Goal: Navigation & Orientation: Find specific page/section

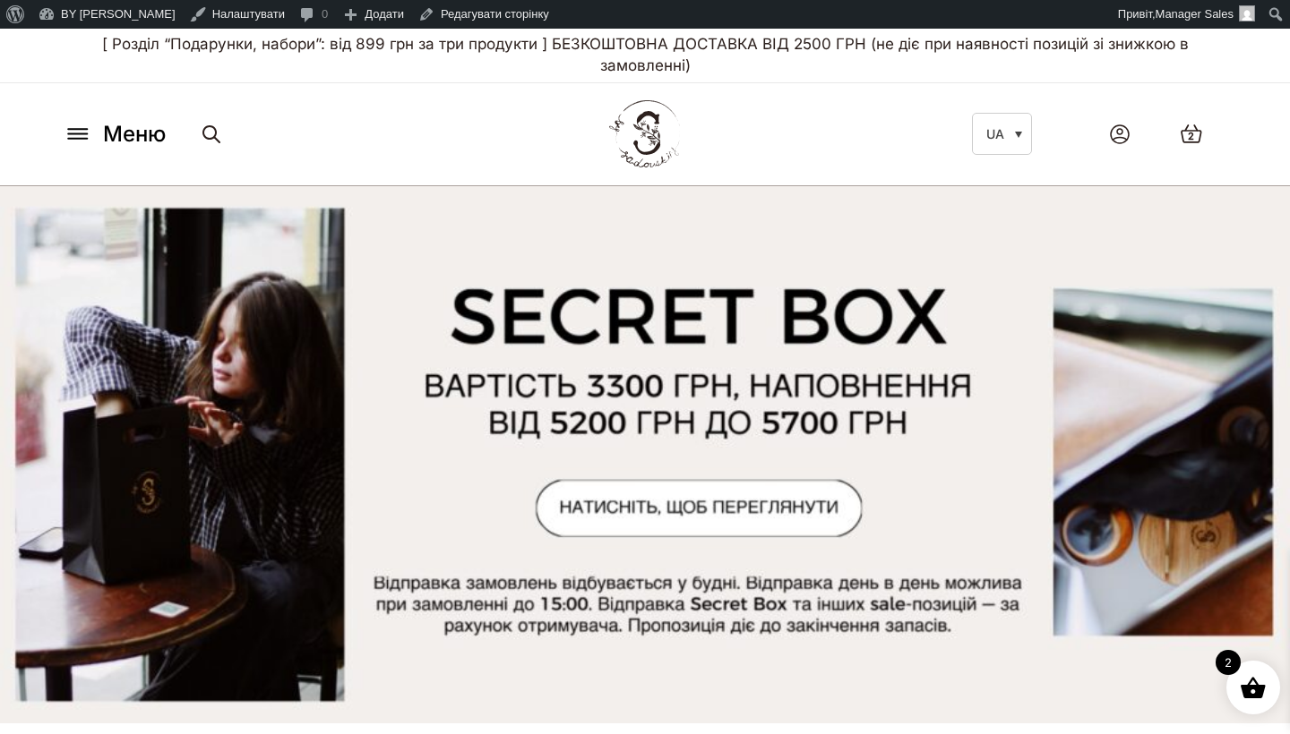
click at [87, 138] on icon at bounding box center [78, 133] width 29 height 19
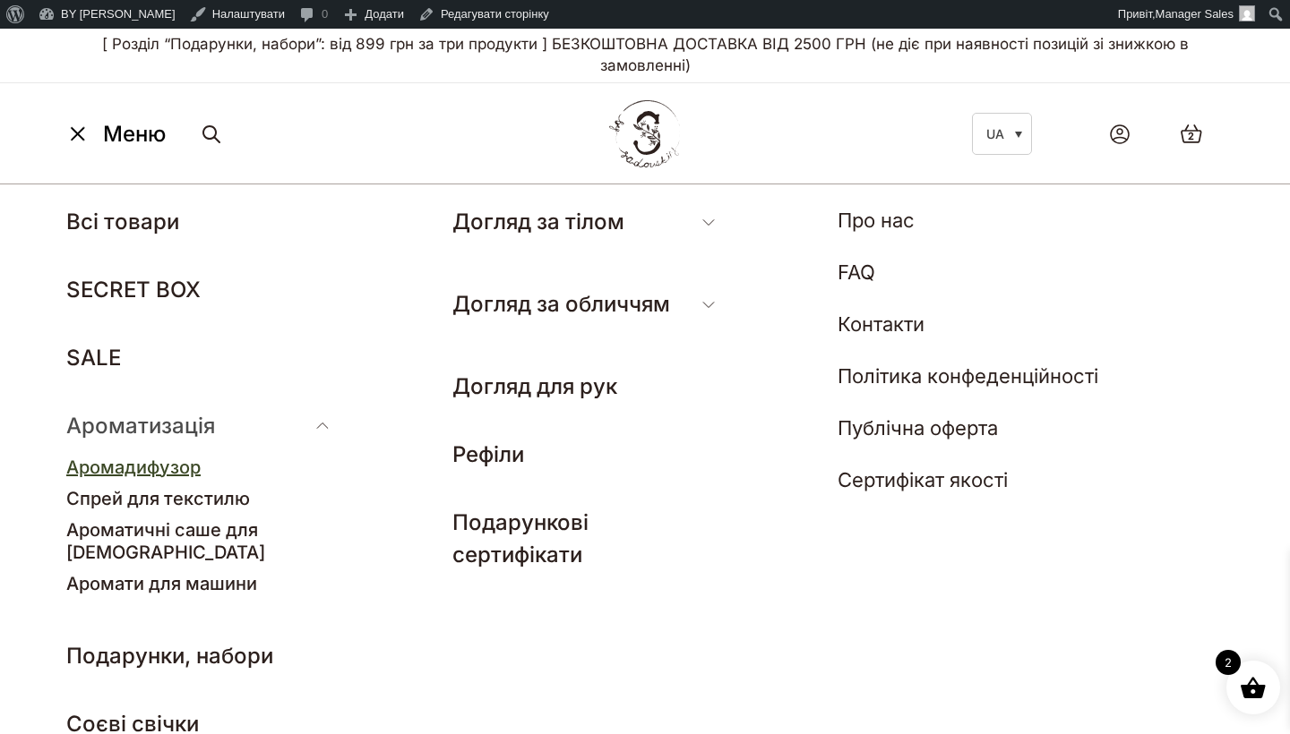
click at [166, 469] on link "Аромадифузор" at bounding box center [133, 467] width 134 height 21
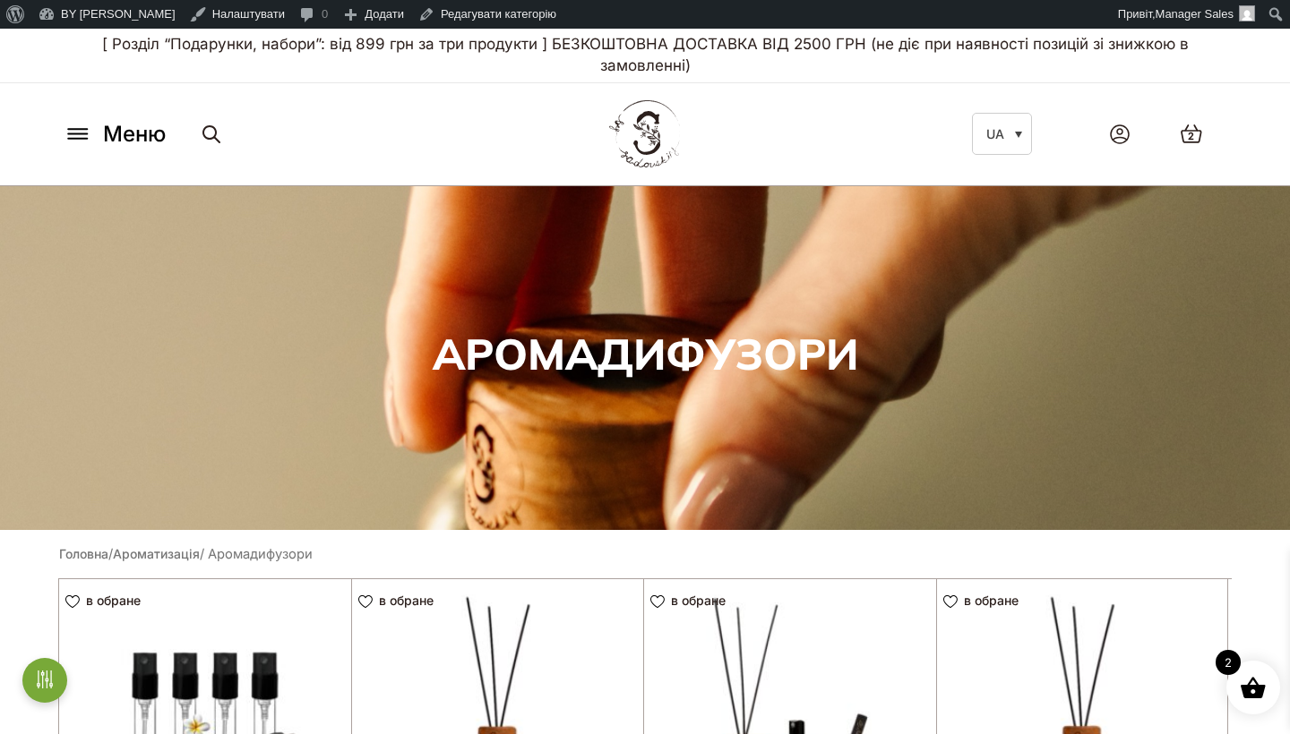
click at [102, 129] on button "Меню" at bounding box center [114, 134] width 113 height 34
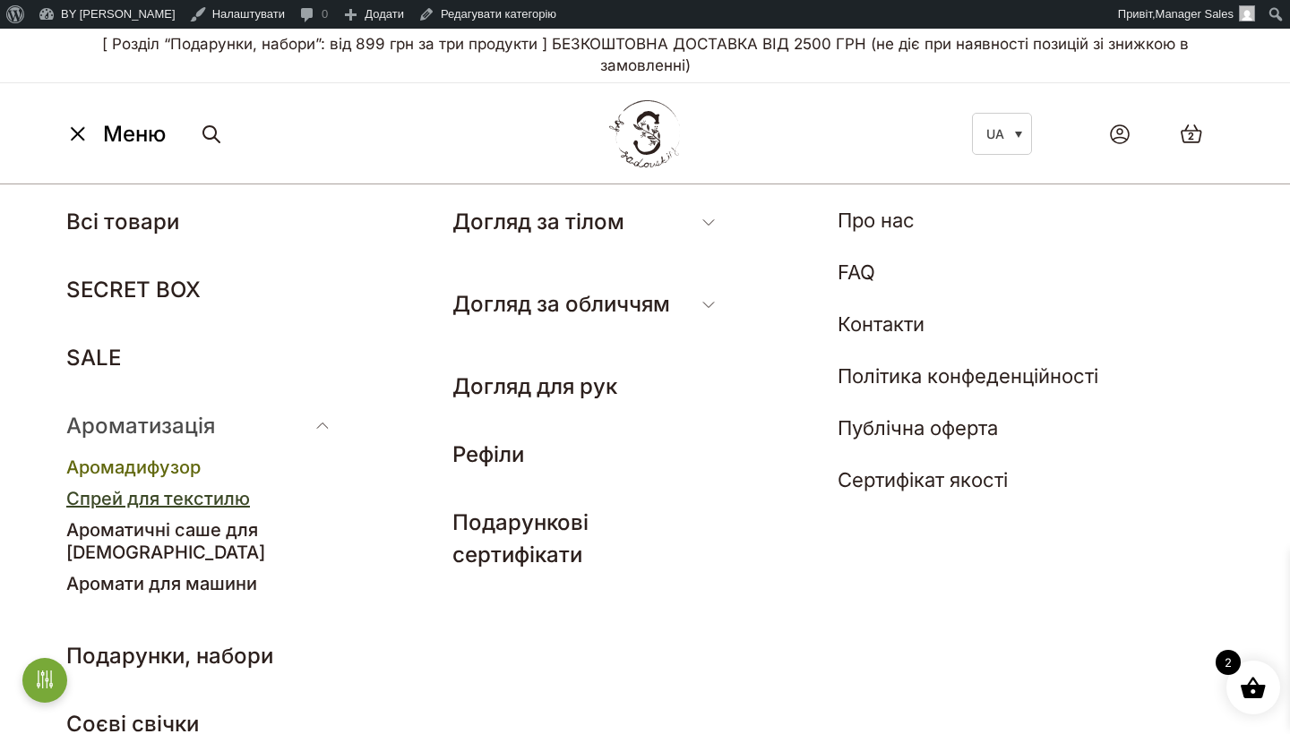
click at [146, 500] on link "Спрей для текстилю" at bounding box center [158, 498] width 184 height 21
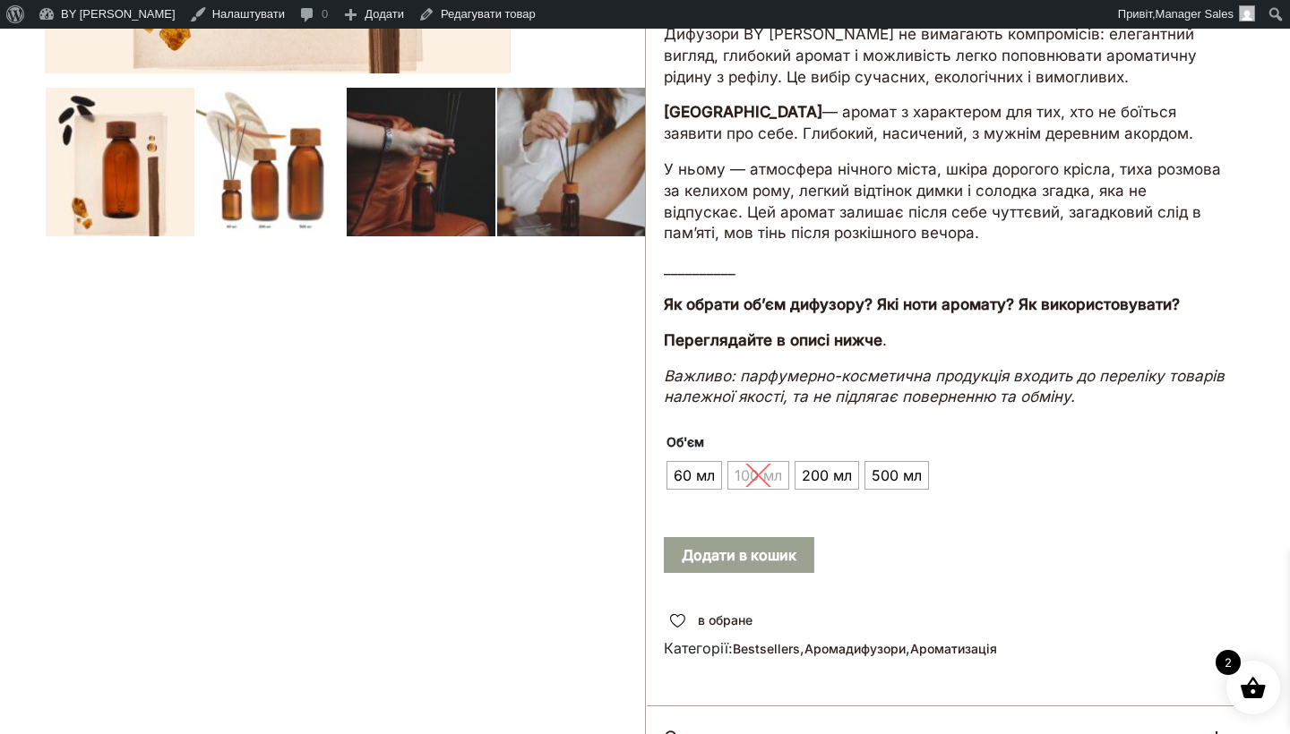
scroll to position [818, 0]
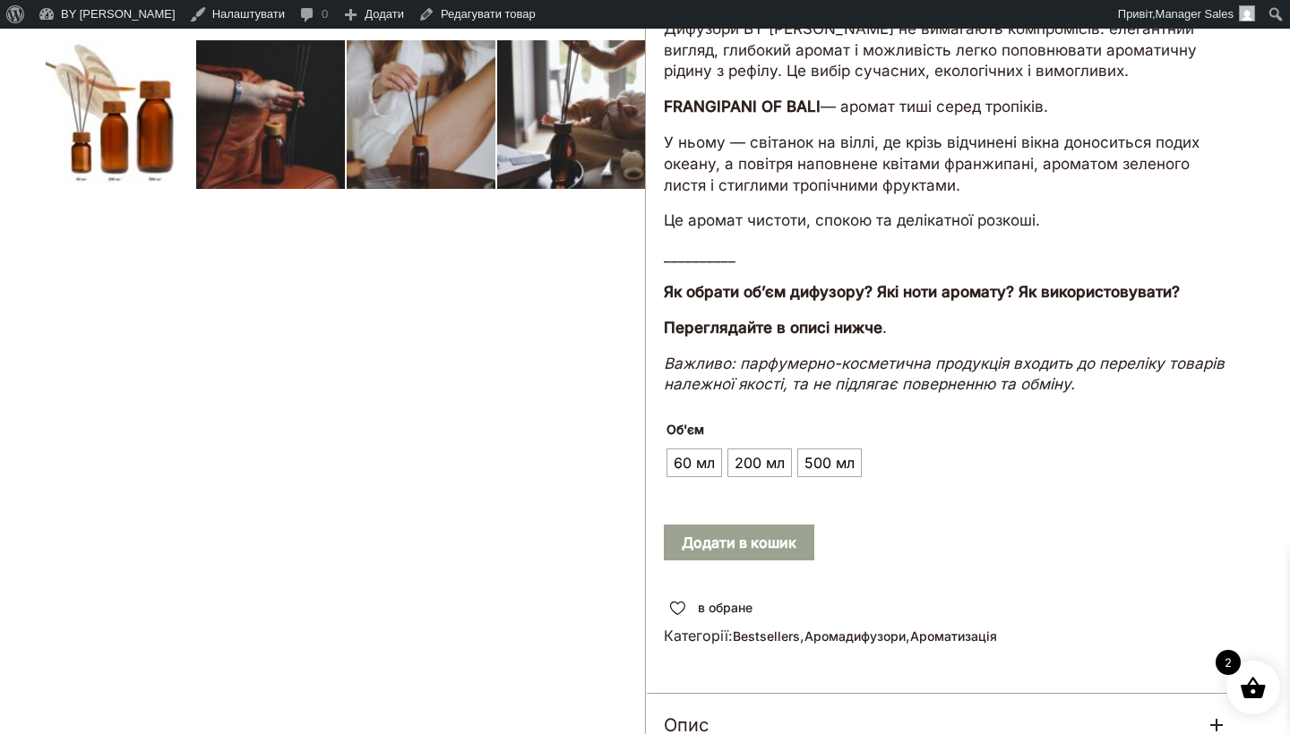
scroll to position [656, 0]
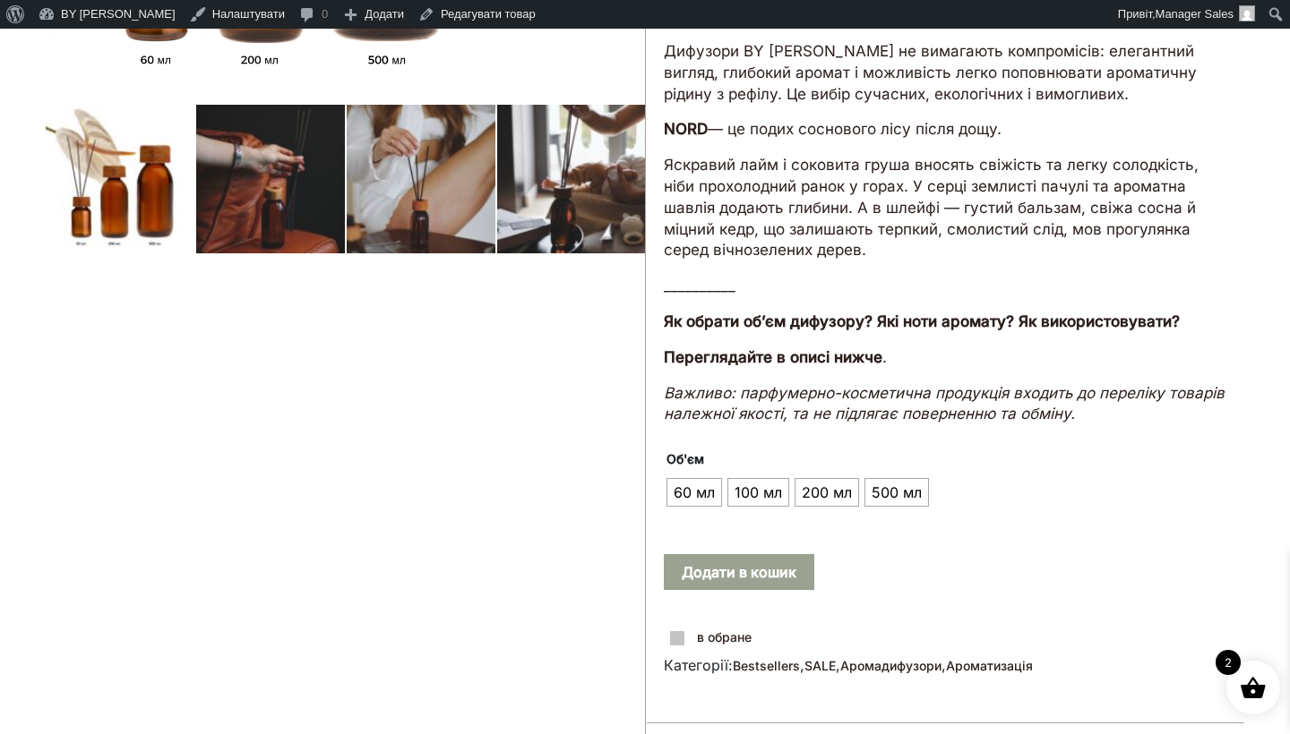
scroll to position [752, 0]
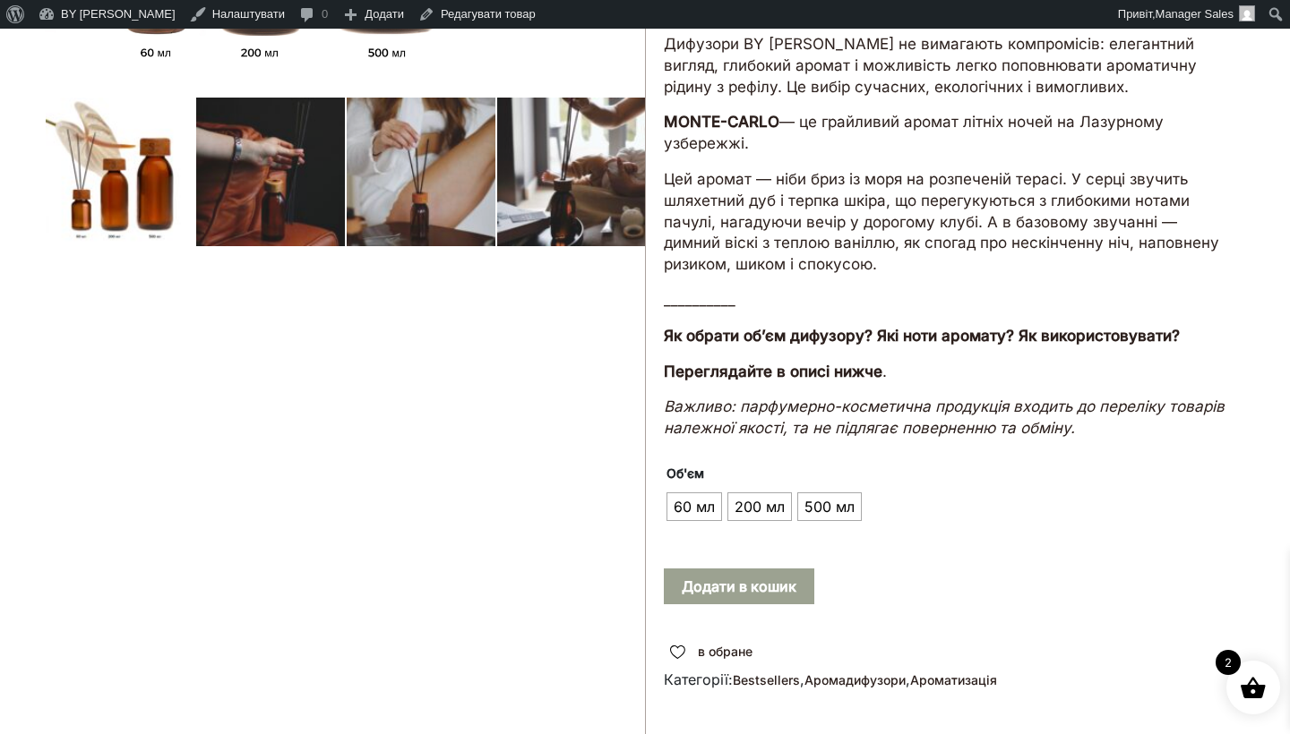
scroll to position [613, 0]
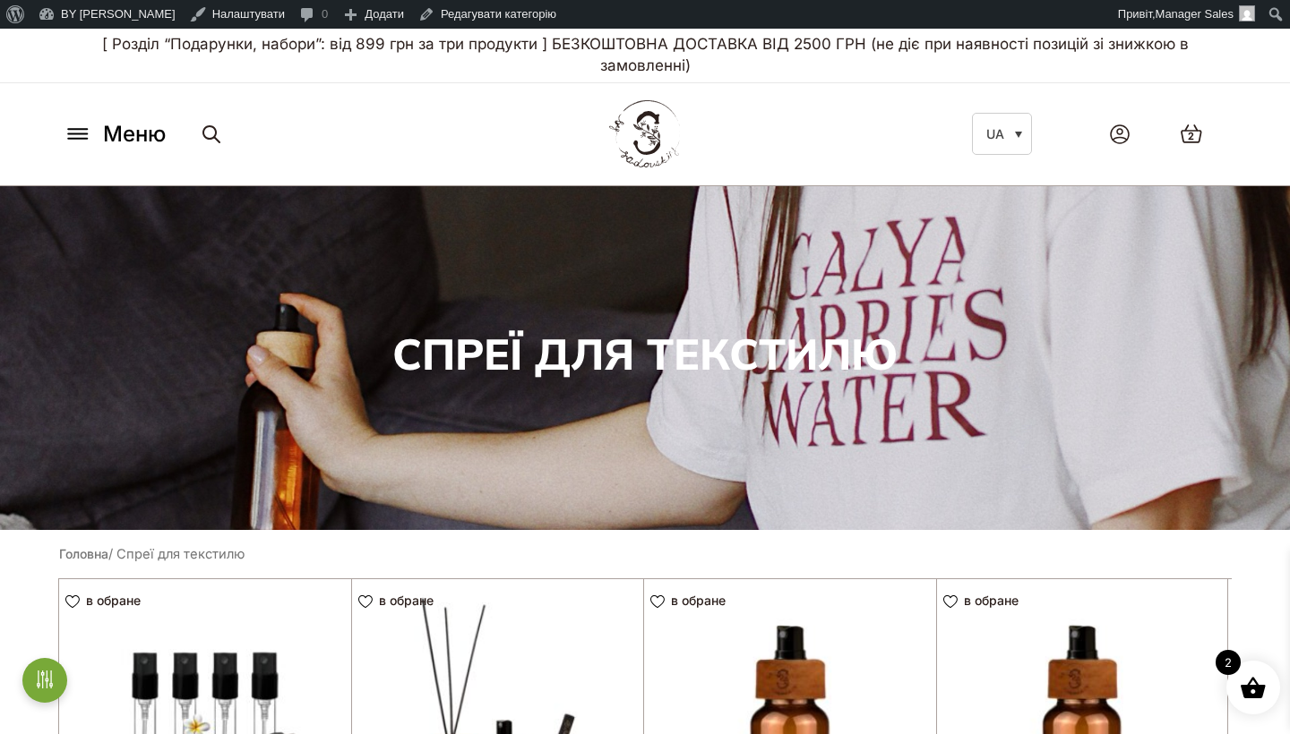
click at [85, 143] on button "Меню" at bounding box center [114, 134] width 113 height 34
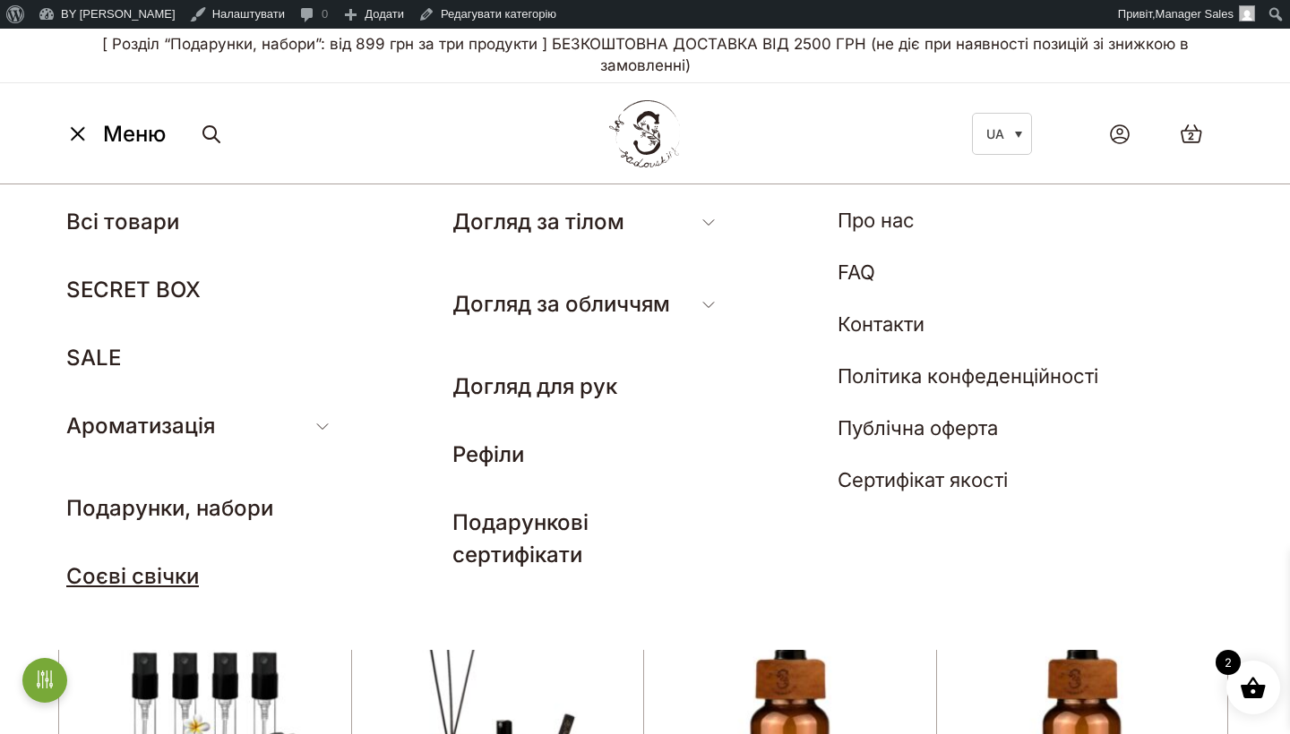
click at [166, 568] on link "Соєві свічки" at bounding box center [132, 576] width 133 height 26
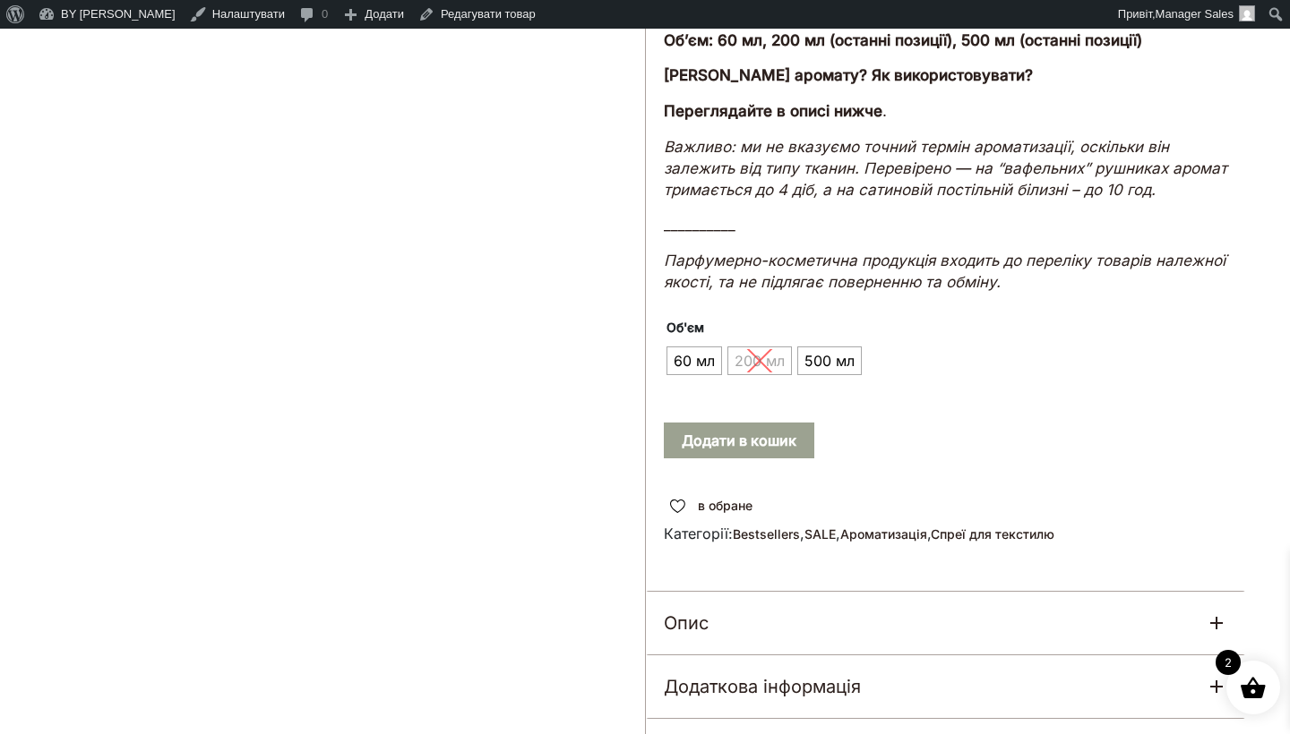
scroll to position [985, 0]
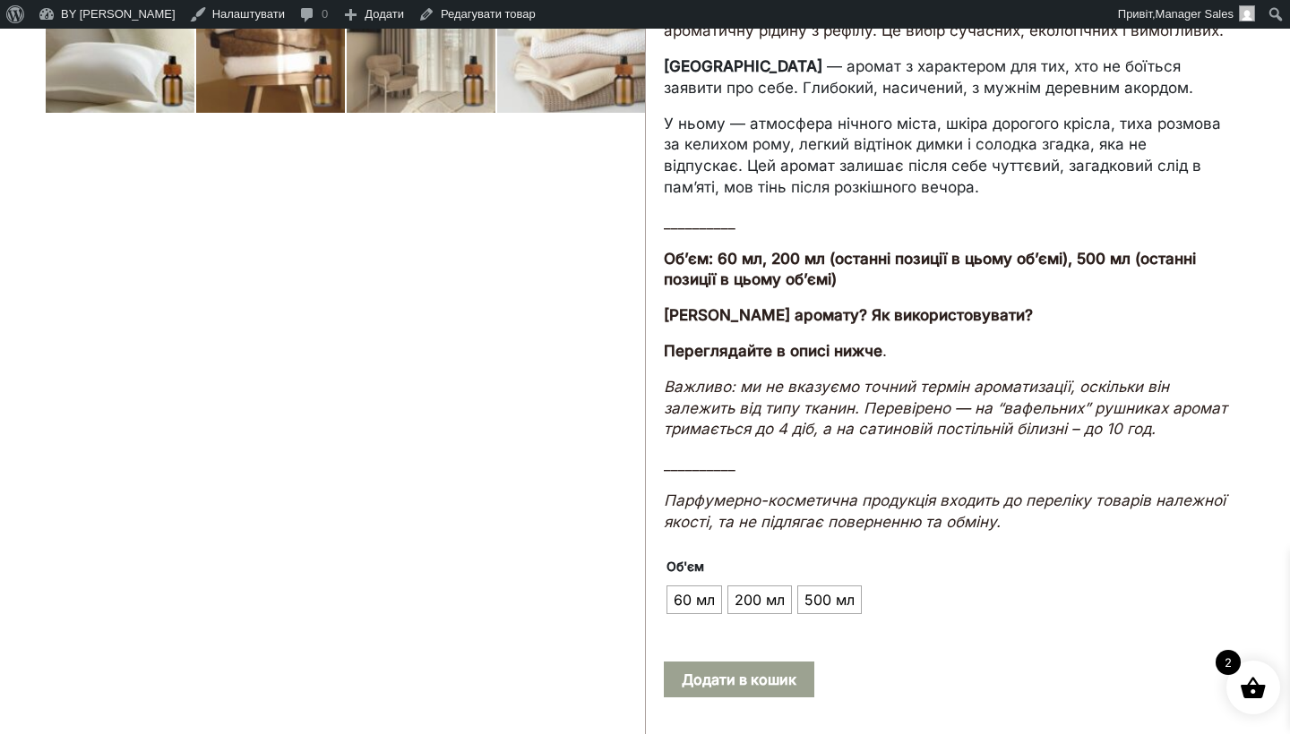
scroll to position [708, 0]
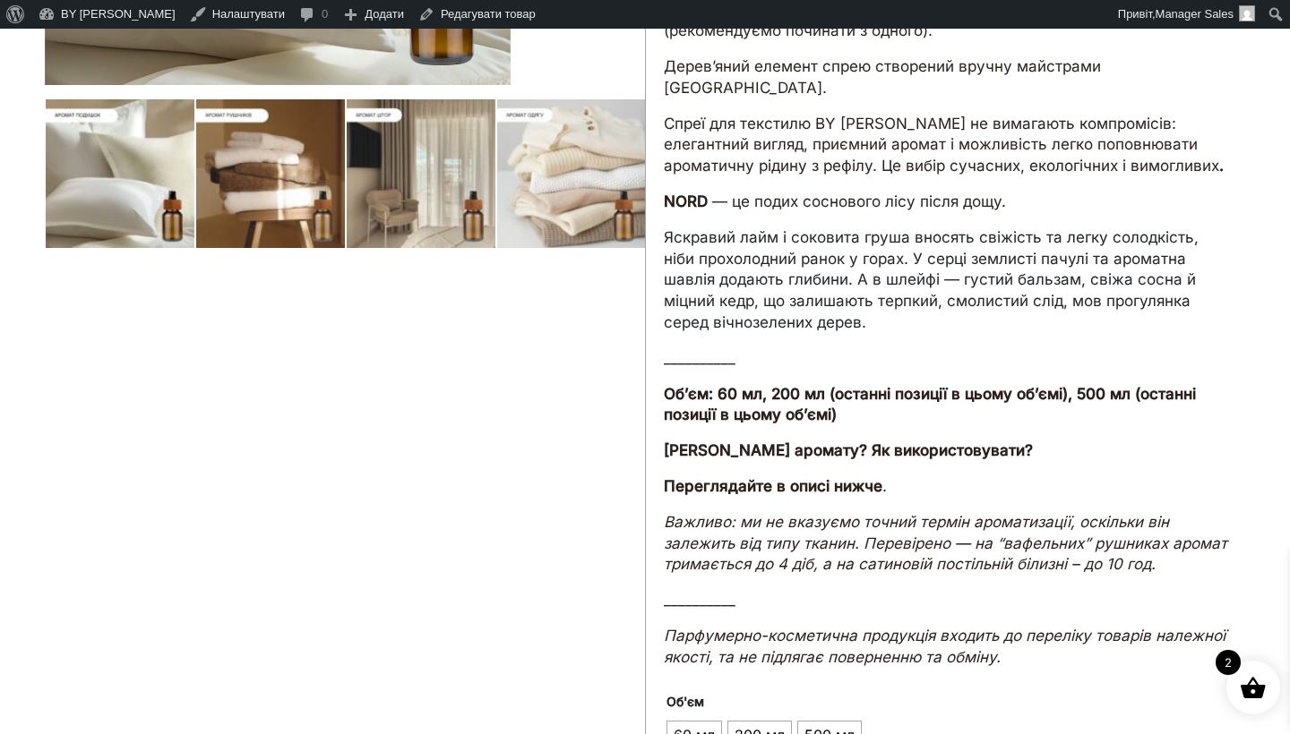
scroll to position [800, 0]
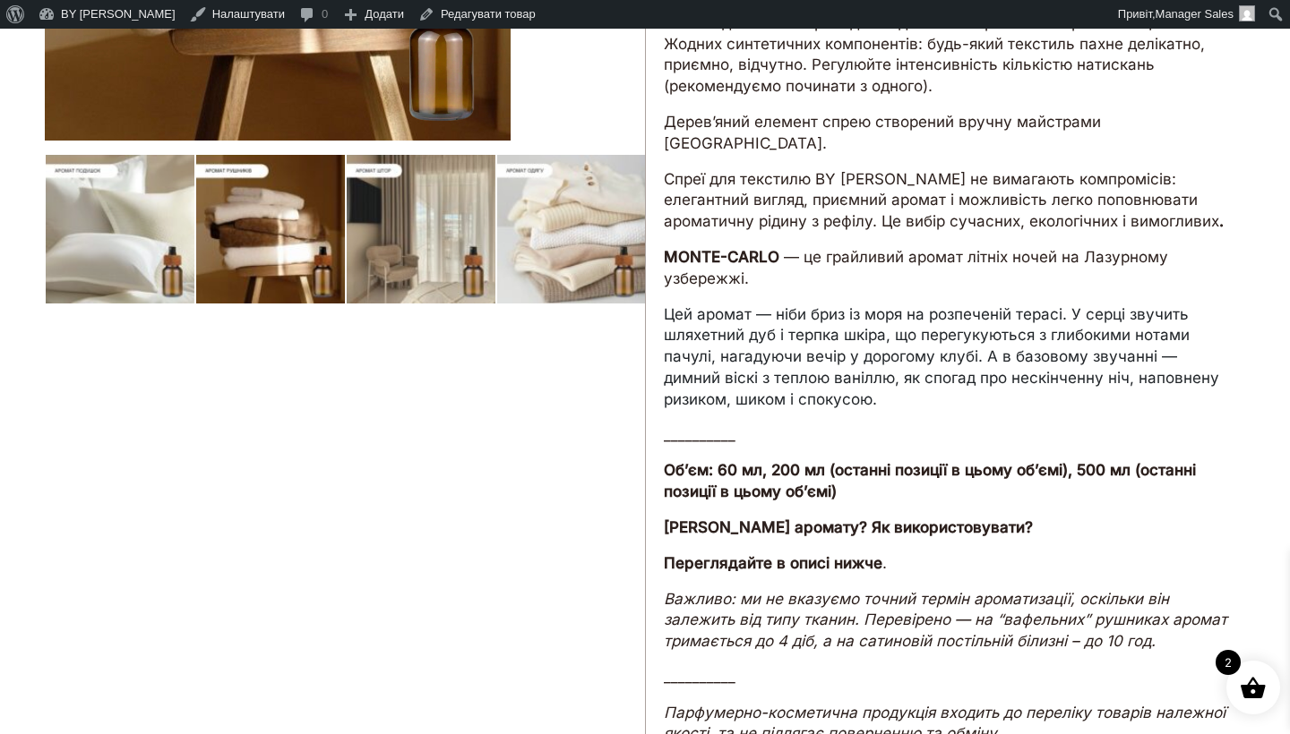
scroll to position [691, 0]
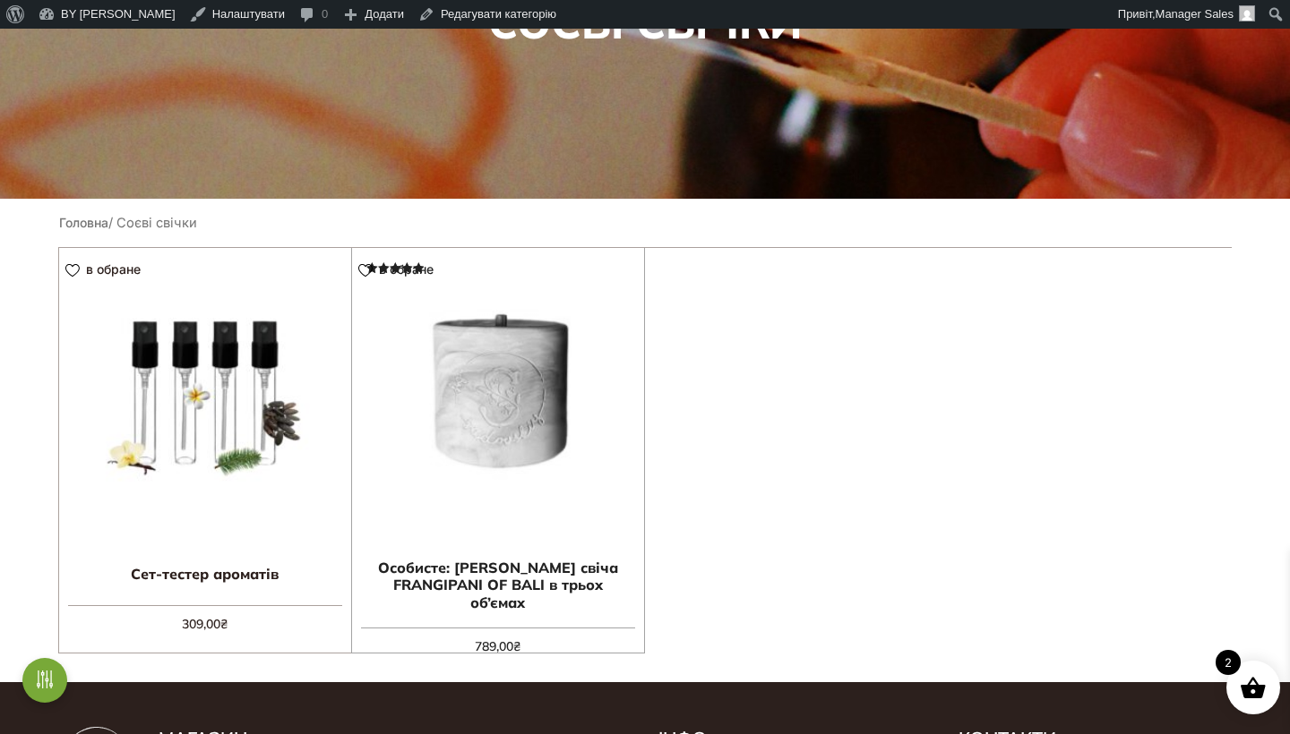
scroll to position [331, 0]
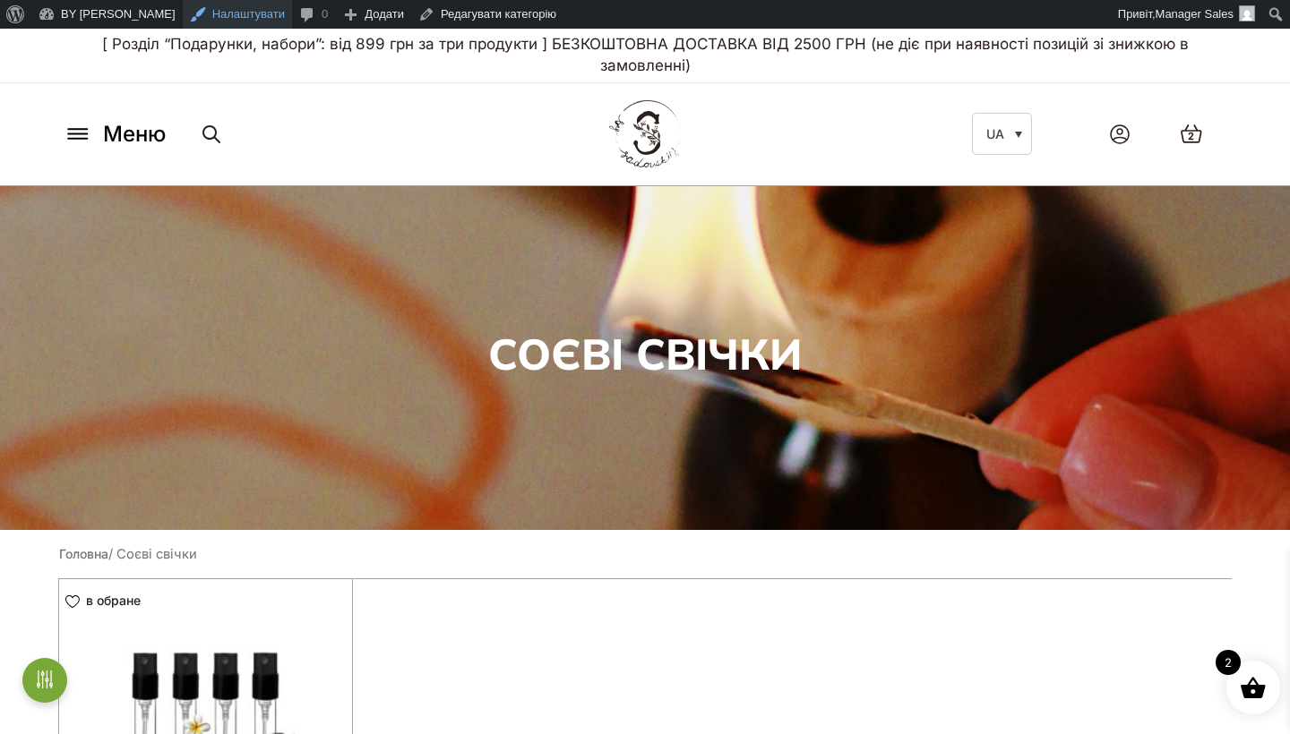
click at [227, 19] on link "Налаштувати" at bounding box center [237, 14] width 109 height 29
click at [649, 119] on img at bounding box center [644, 134] width 78 height 75
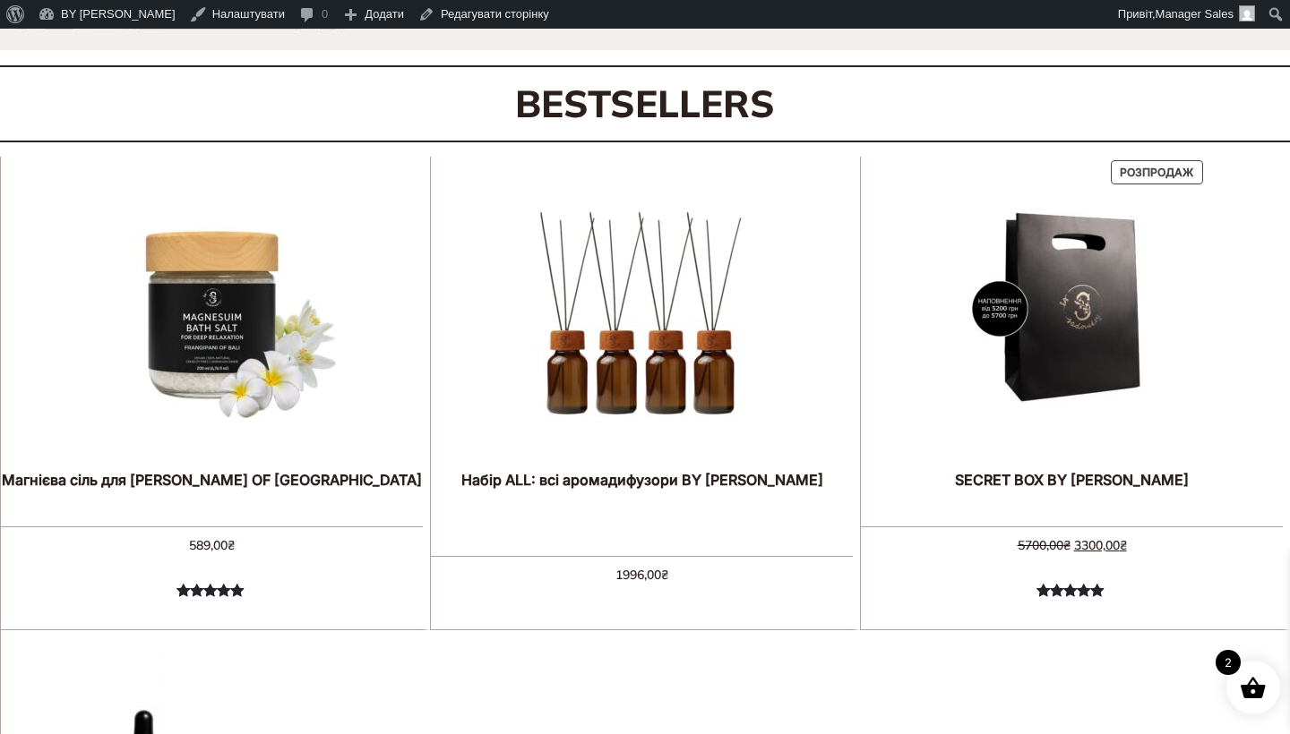
scroll to position [647, 0]
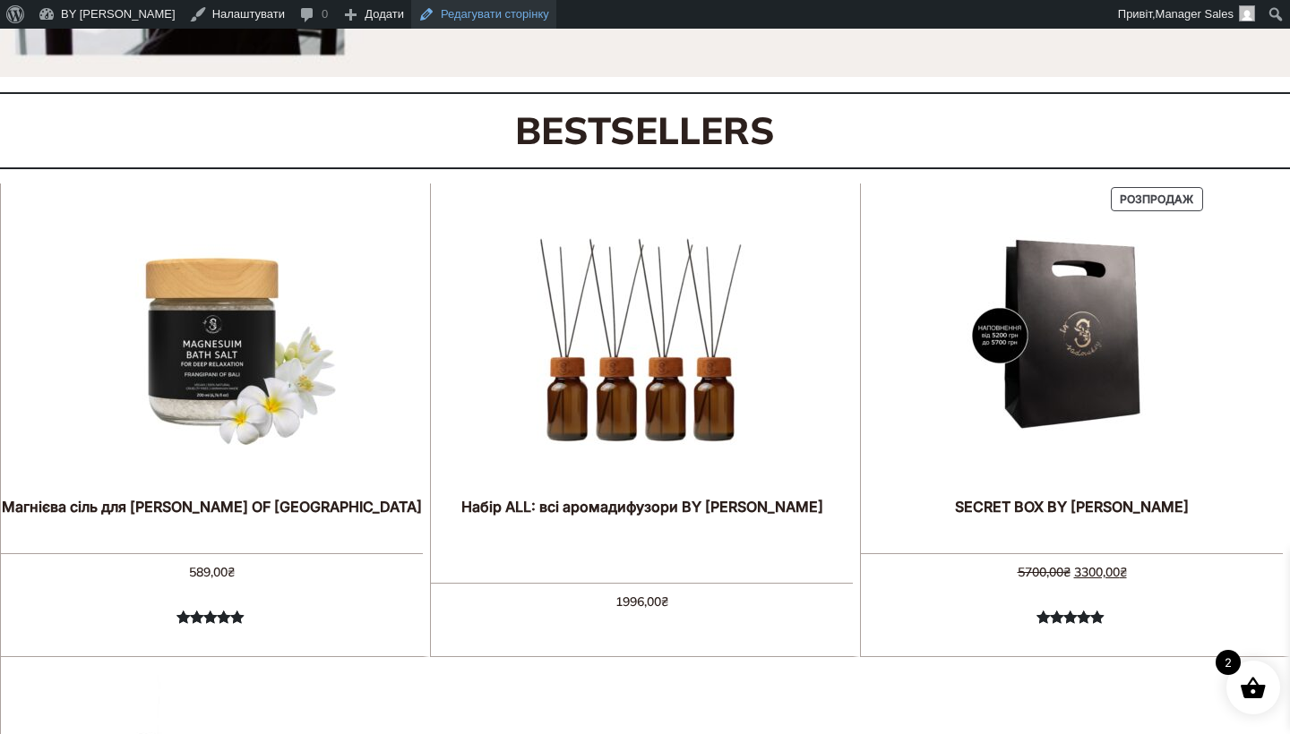
click at [471, 11] on link "Редагувати сторінку" at bounding box center [483, 14] width 145 height 29
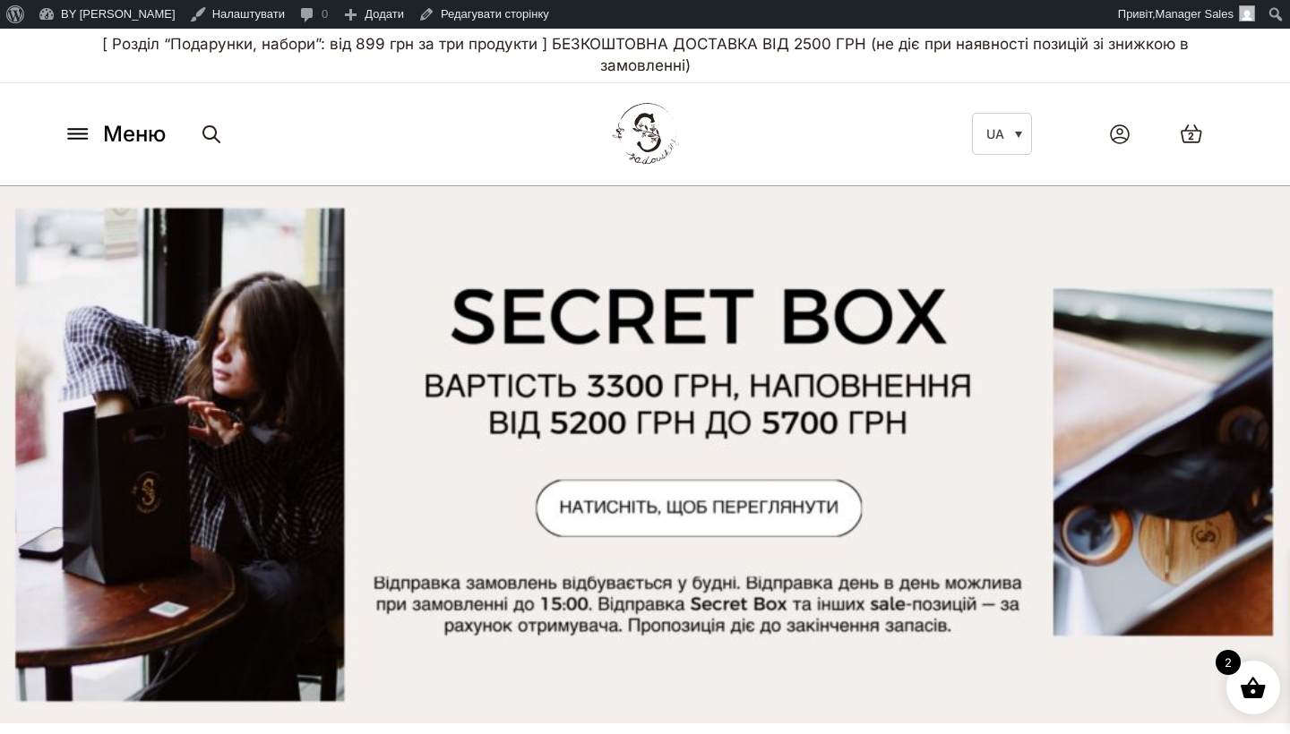
scroll to position [-1, 0]
click at [633, 159] on img at bounding box center [644, 134] width 78 height 75
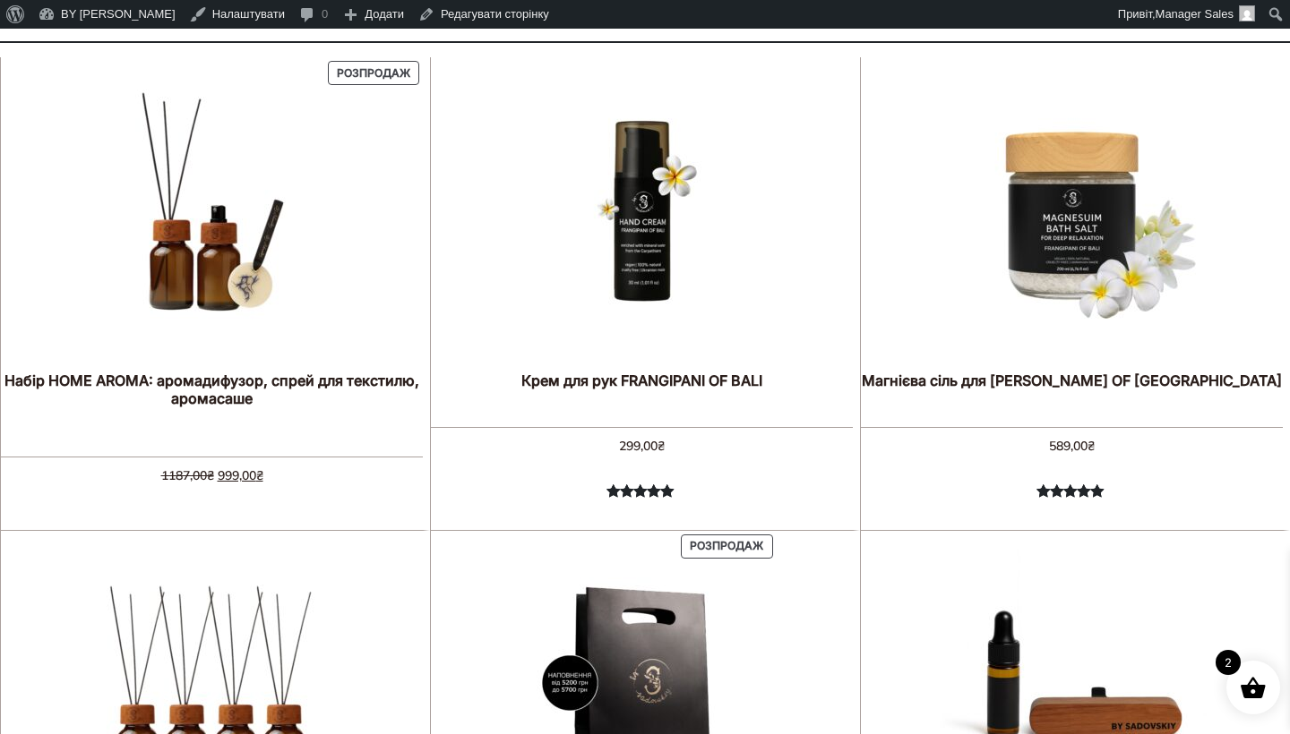
scroll to position [760, 0]
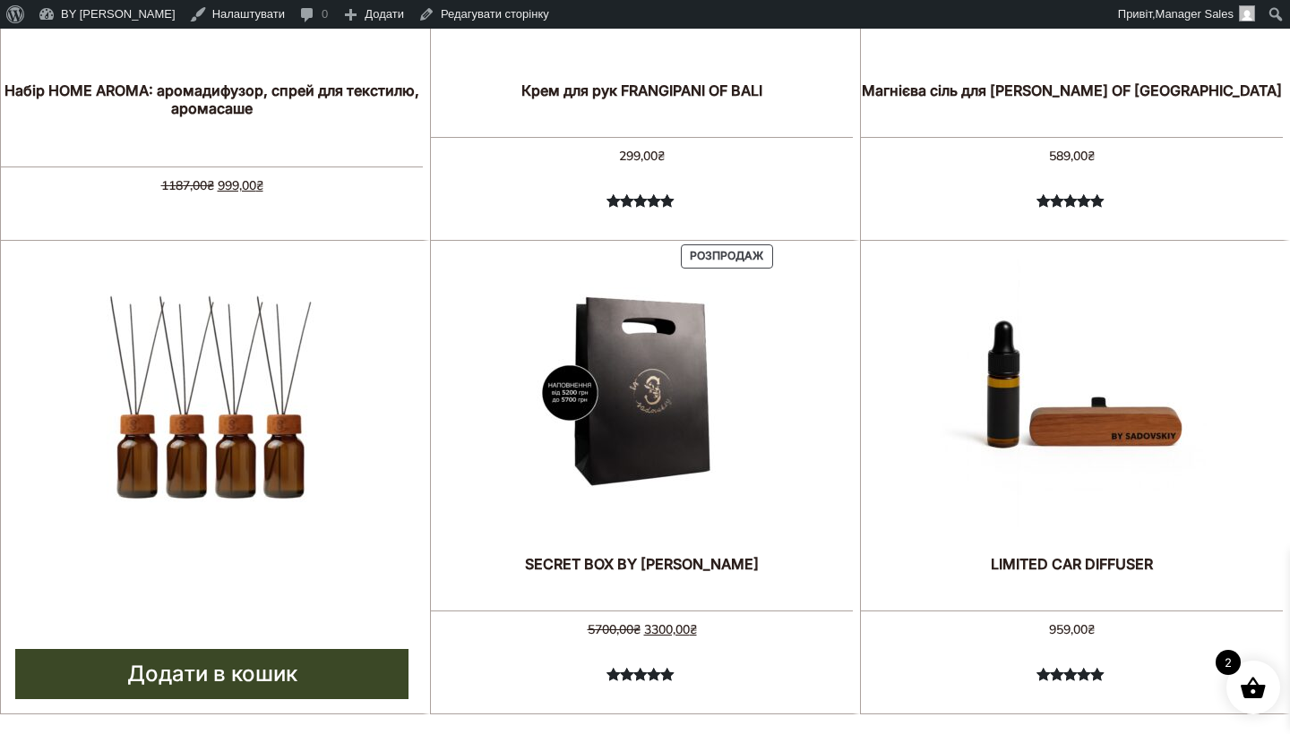
scroll to position [1065, 0]
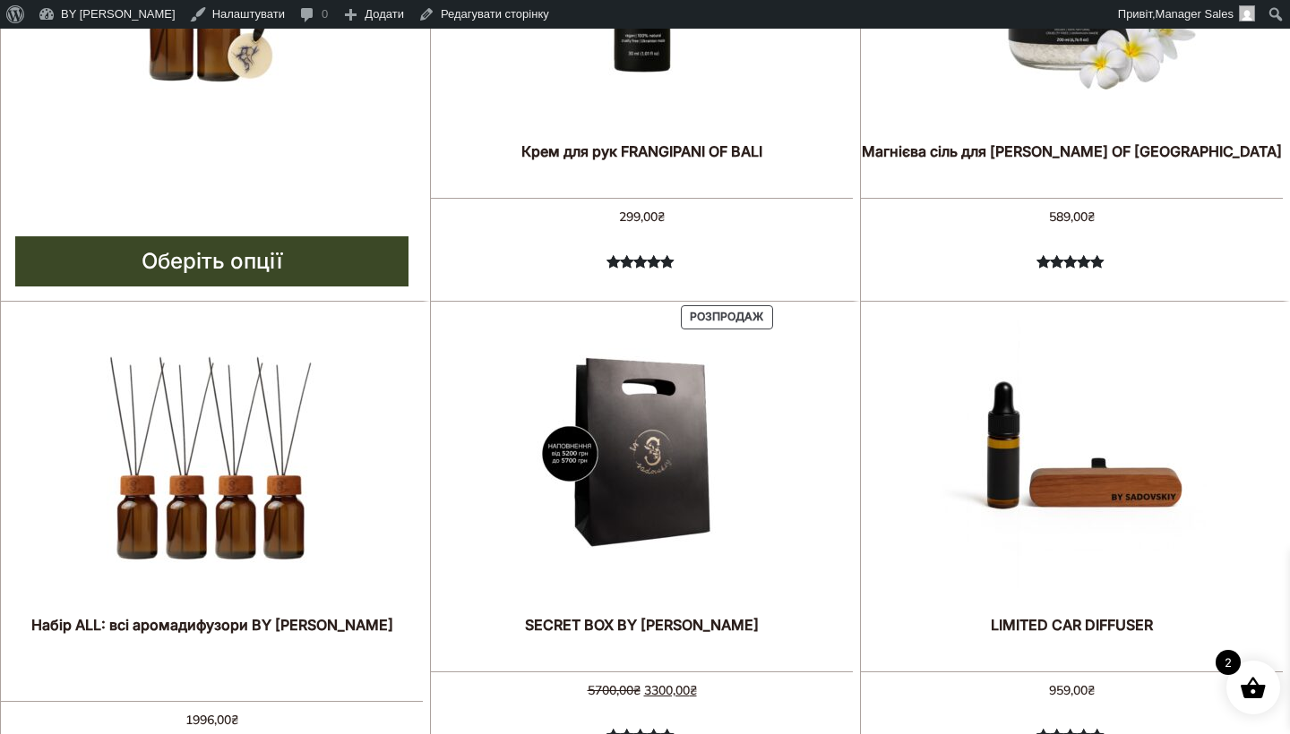
scroll to position [1004, 0]
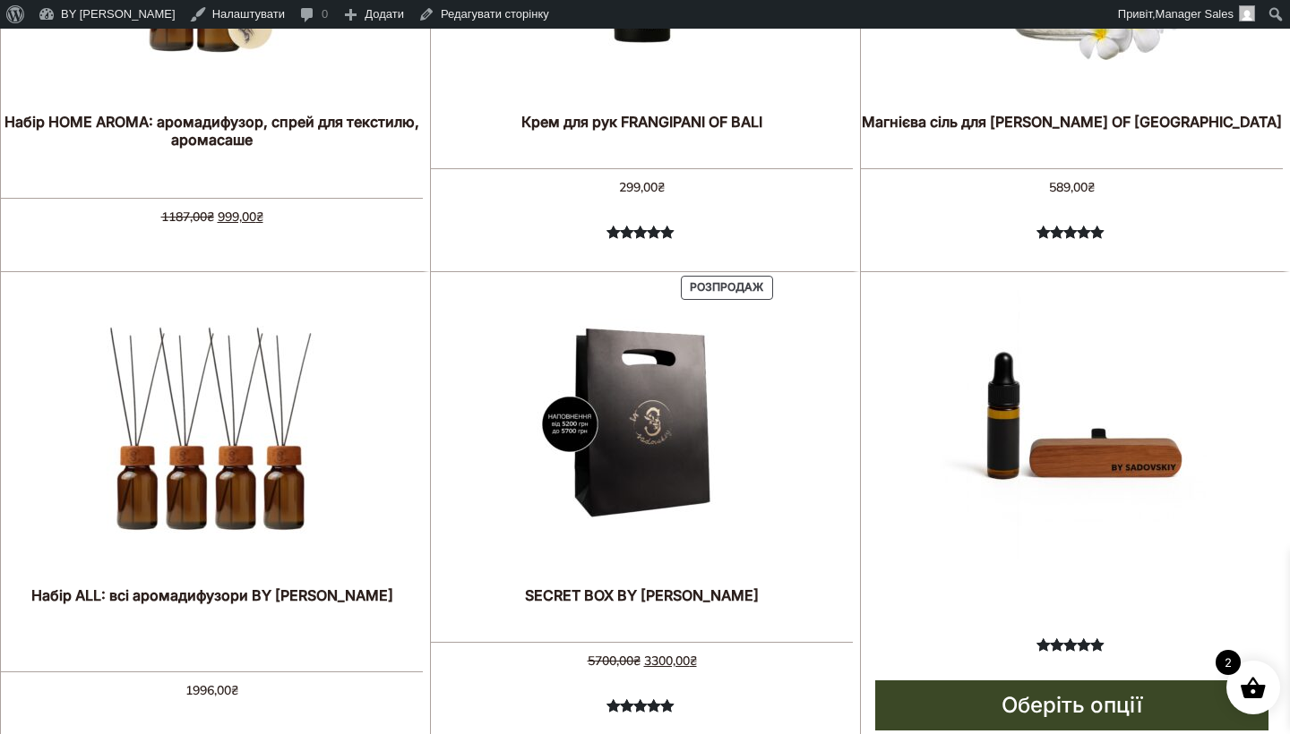
scroll to position [1023, 0]
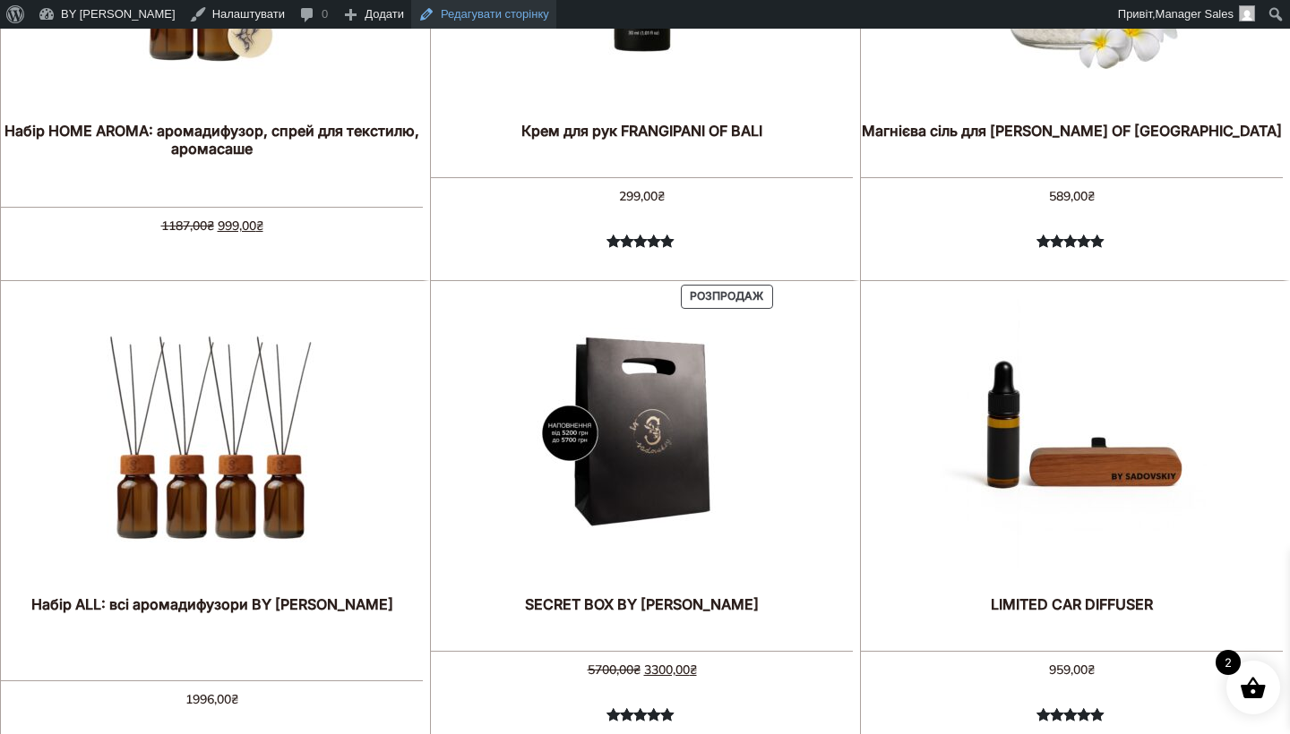
click at [510, 21] on link "Редагувати сторінку" at bounding box center [483, 14] width 145 height 29
